Goal: Task Accomplishment & Management: Use online tool/utility

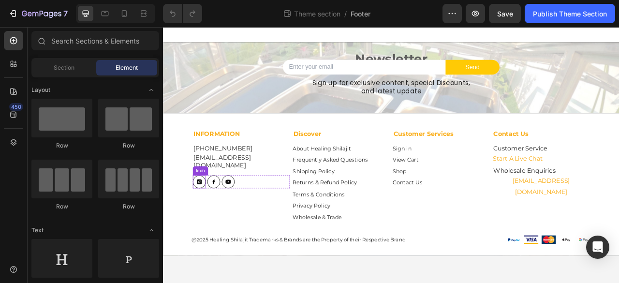
click at [213, 218] on div at bounding box center [209, 224] width 16 height 16
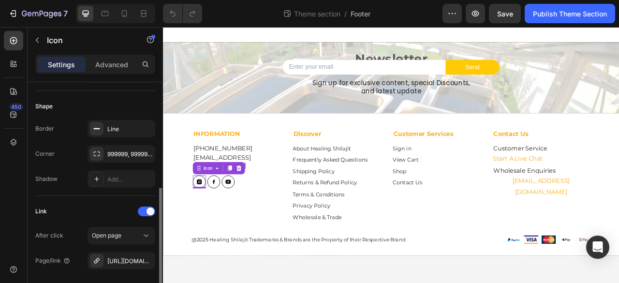
scroll to position [209, 0]
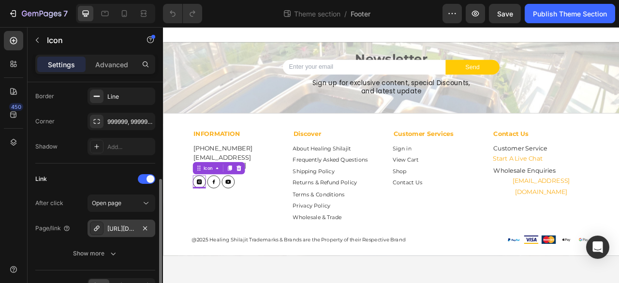
click at [126, 224] on div "[URL][DOMAIN_NAME]" at bounding box center [121, 228] width 28 height 9
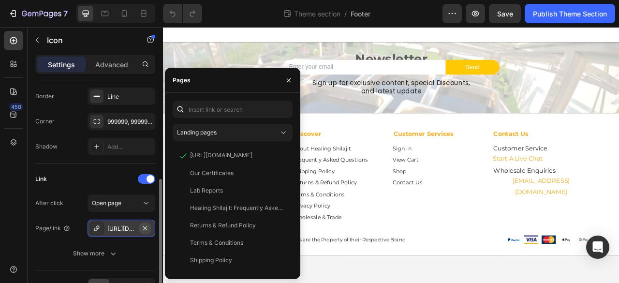
click at [143, 224] on icon "button" at bounding box center [145, 228] width 8 height 8
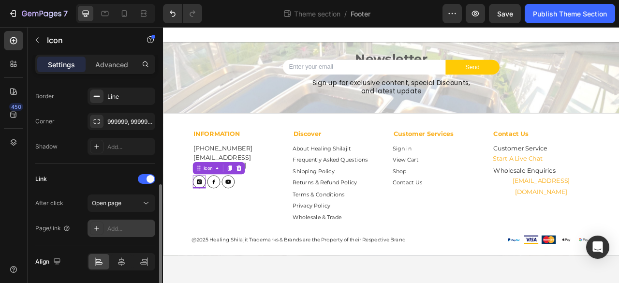
click at [116, 226] on div "Add..." at bounding box center [129, 228] width 45 height 9
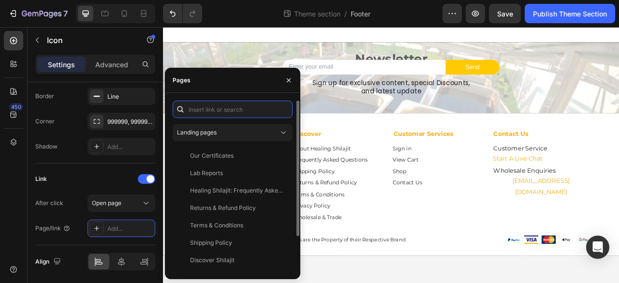
paste input "[URL][DOMAIN_NAME]"
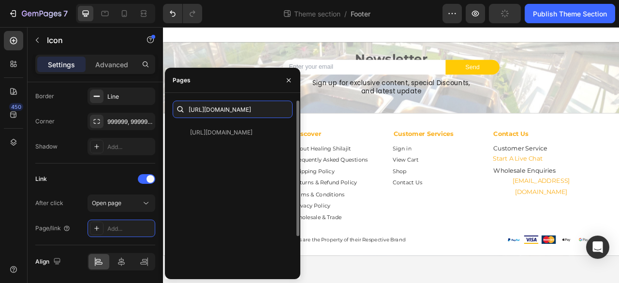
scroll to position [0, 47]
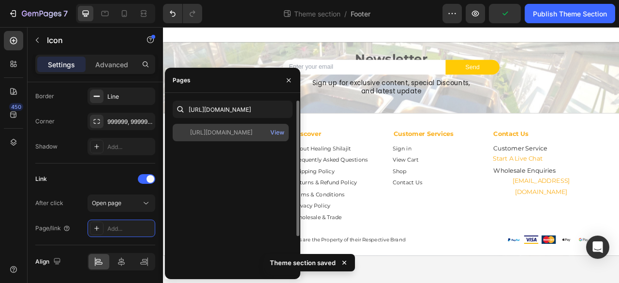
click at [191, 132] on div "[URL][DOMAIN_NAME]" at bounding box center [221, 132] width 62 height 9
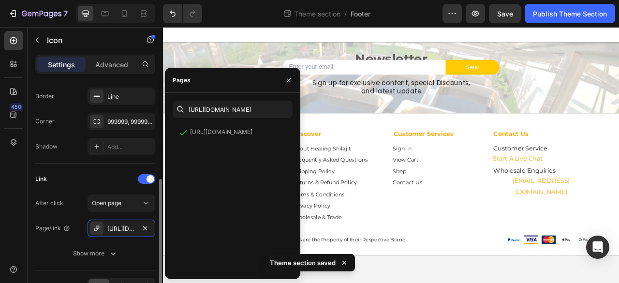
click at [98, 173] on div "Link" at bounding box center [95, 178] width 120 height 15
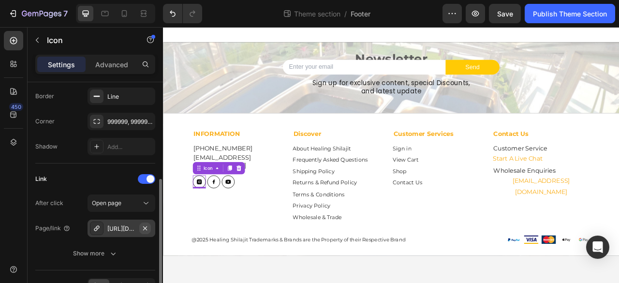
click at [142, 227] on icon "button" at bounding box center [145, 228] width 8 height 8
click at [131, 226] on div "Add..." at bounding box center [129, 228] width 45 height 9
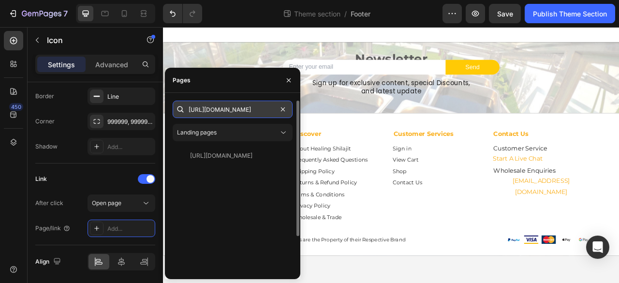
click at [239, 113] on input "[URL][DOMAIN_NAME]" at bounding box center [233, 109] width 120 height 17
paste input "[DOMAIN_NAME][URL]"
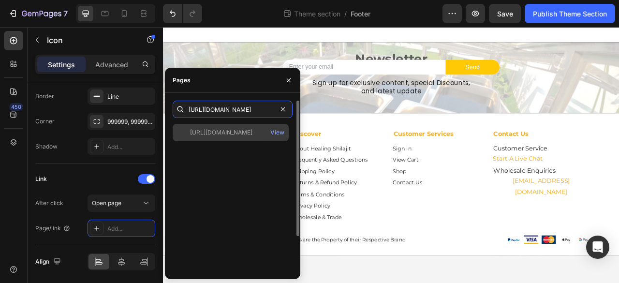
type input "[URL][DOMAIN_NAME]"
click at [237, 139] on div "[URL][DOMAIN_NAME] View" at bounding box center [231, 132] width 116 height 17
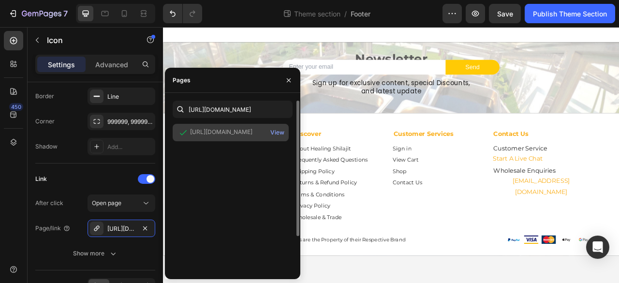
click at [236, 129] on div "[URL][DOMAIN_NAME]" at bounding box center [221, 132] width 62 height 9
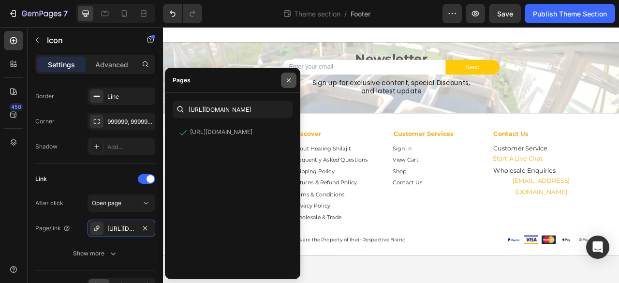
click at [289, 82] on icon "button" at bounding box center [289, 80] width 8 height 8
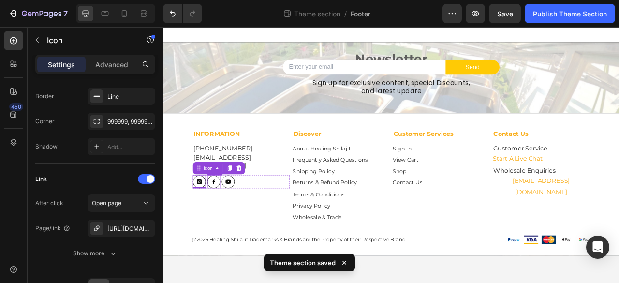
click at [226, 221] on icon at bounding box center [227, 223] width 3 height 5
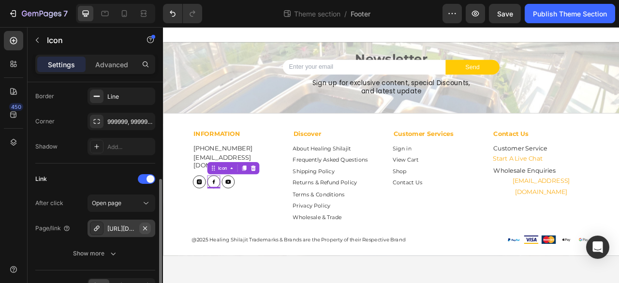
click at [141, 229] on icon "button" at bounding box center [145, 228] width 8 height 8
click at [118, 225] on div "Add..." at bounding box center [129, 228] width 45 height 9
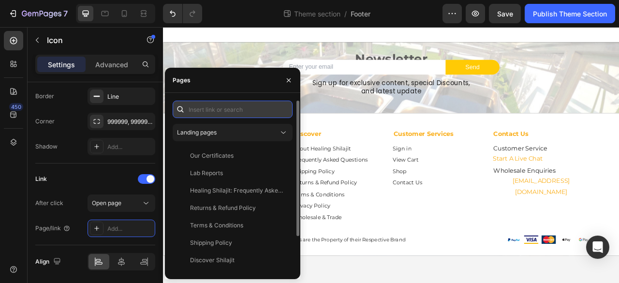
click at [225, 109] on input "text" at bounding box center [233, 109] width 120 height 17
paste input "[URL][DOMAIN_NAME]"
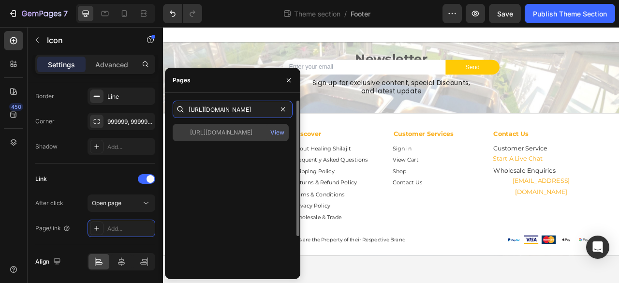
type input "[URL][DOMAIN_NAME]"
click at [223, 136] on div "[URL][DOMAIN_NAME]" at bounding box center [221, 132] width 62 height 9
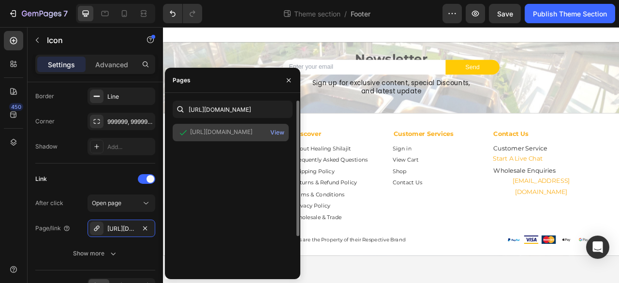
scroll to position [0, 0]
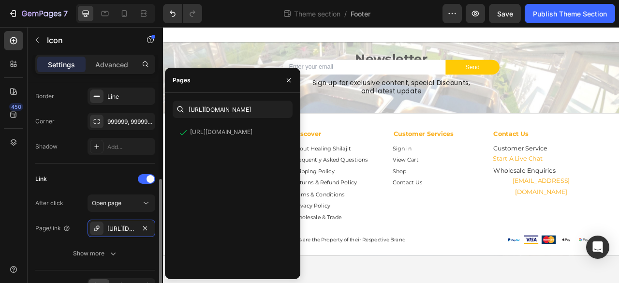
click at [93, 171] on div "Link" at bounding box center [95, 178] width 120 height 15
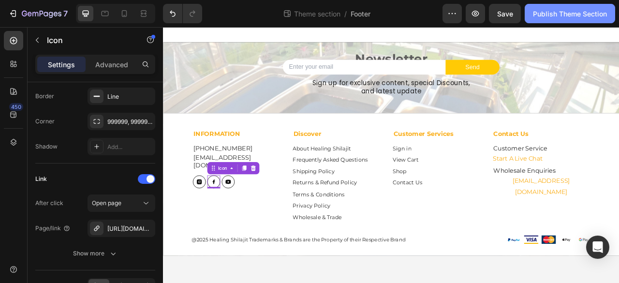
click at [573, 9] on div "Publish Theme Section" at bounding box center [570, 14] width 74 height 10
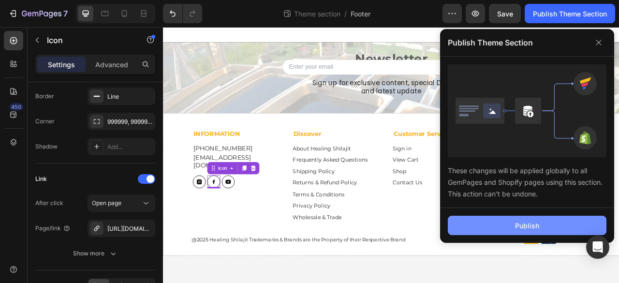
click at [529, 221] on div "Publish" at bounding box center [527, 226] width 24 height 10
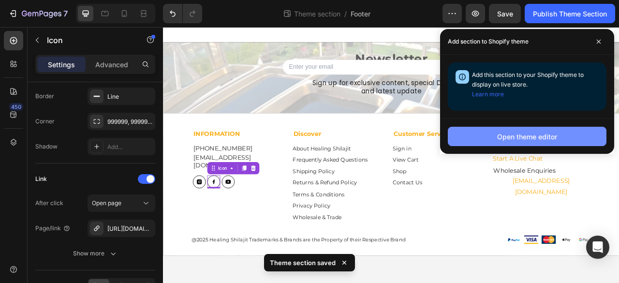
click at [523, 133] on div "Open theme editor" at bounding box center [527, 137] width 60 height 10
